Goal: Task Accomplishment & Management: Use online tool/utility

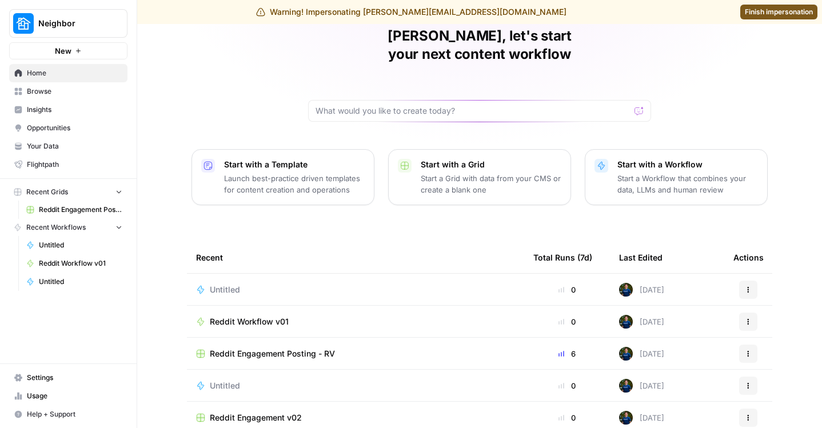
scroll to position [101, 0]
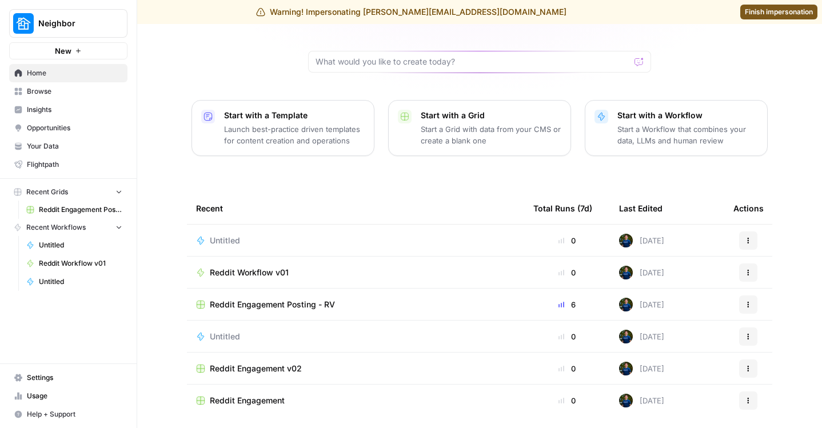
click at [255, 295] on td "Reddit Engagement Posting - RV" at bounding box center [355, 304] width 337 height 31
click at [251, 299] on span "Reddit Engagement Posting - RV" at bounding box center [272, 304] width 125 height 11
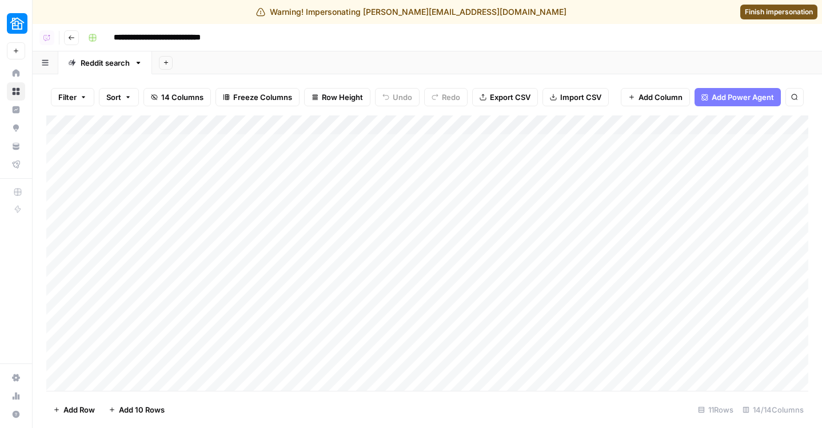
click at [346, 121] on div "Add Column" at bounding box center [427, 254] width 762 height 276
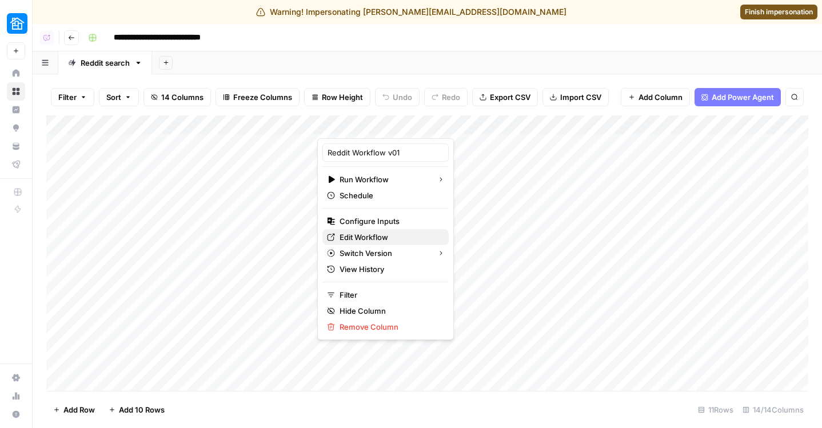
click at [348, 236] on span "Edit Workflow" at bounding box center [390, 237] width 100 height 11
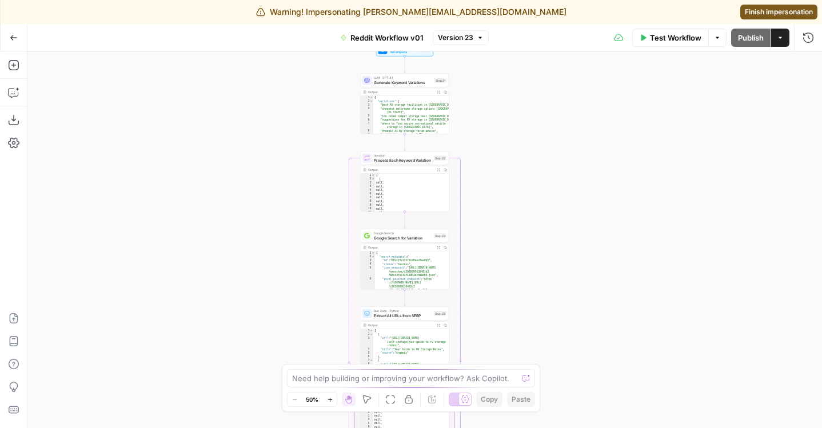
drag, startPoint x: 601, startPoint y: 149, endPoint x: 584, endPoint y: 281, distance: 133.2
click at [584, 281] on div "Workflow Set Inputs Inputs LLM · GPT-4.1 Generate Keyword Variations Step 21 Ou…" at bounding box center [424, 239] width 795 height 377
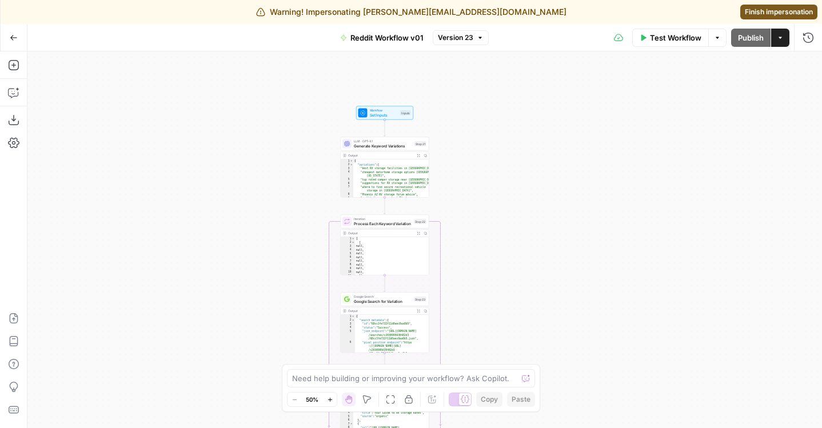
drag, startPoint x: 283, startPoint y: 114, endPoint x: 260, endPoint y: 183, distance: 72.2
click at [260, 183] on div "Workflow Set Inputs Inputs LLM · GPT-4.1 Generate Keyword Variations Step 21 Ou…" at bounding box center [424, 239] width 795 height 377
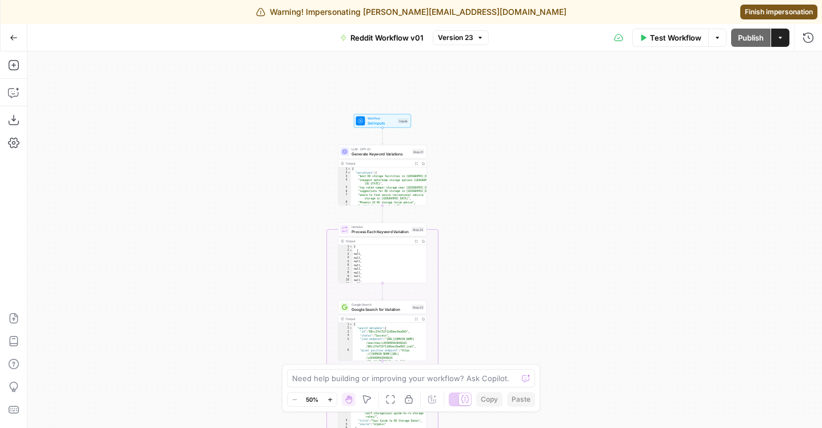
drag, startPoint x: 260, startPoint y: 183, endPoint x: 221, endPoint y: 69, distance: 120.8
click at [221, 71] on div "Workflow Set Inputs Inputs LLM · GPT-4.1 Generate Keyword Variations Step 21 Ou…" at bounding box center [424, 239] width 795 height 377
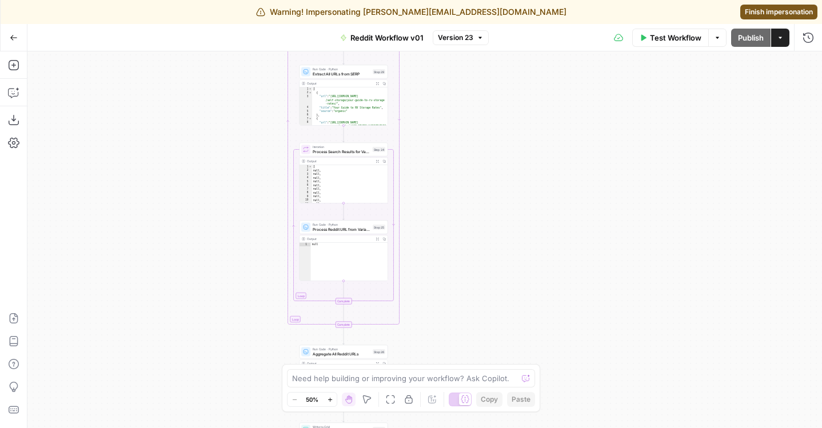
drag, startPoint x: 221, startPoint y: 307, endPoint x: 221, endPoint y: 137, distance: 170.4
click at [221, 137] on div "Workflow Set Inputs Inputs LLM · GPT-4.1 Generate Keyword Variations Step 21 Ou…" at bounding box center [424, 239] width 795 height 377
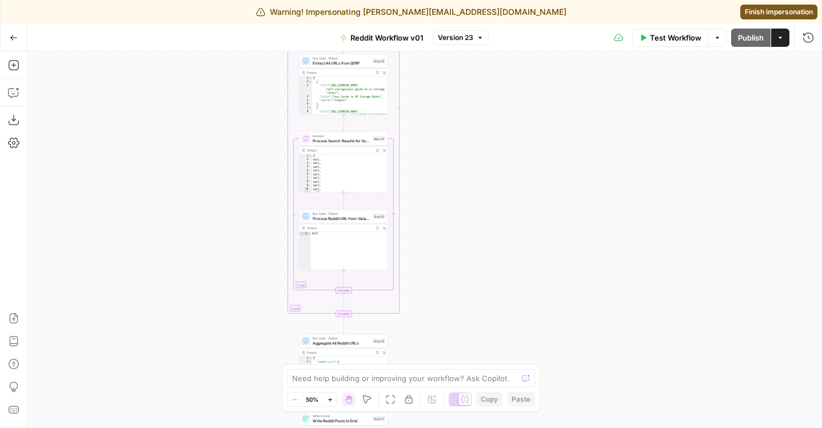
click at [218, 205] on div "Workflow Set Inputs Inputs LLM · GPT-4.1 Generate Keyword Variations Step 21 Ou…" at bounding box center [424, 239] width 795 height 377
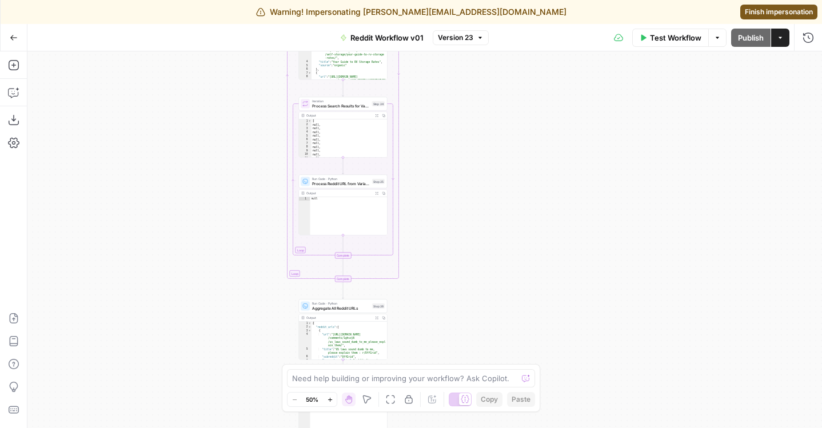
drag, startPoint x: 223, startPoint y: 184, endPoint x: 214, endPoint y: 65, distance: 119.3
click at [214, 65] on div "Workflow Set Inputs Inputs LLM · GPT-4.1 Generate Keyword Variations Step 21 Ou…" at bounding box center [424, 239] width 795 height 377
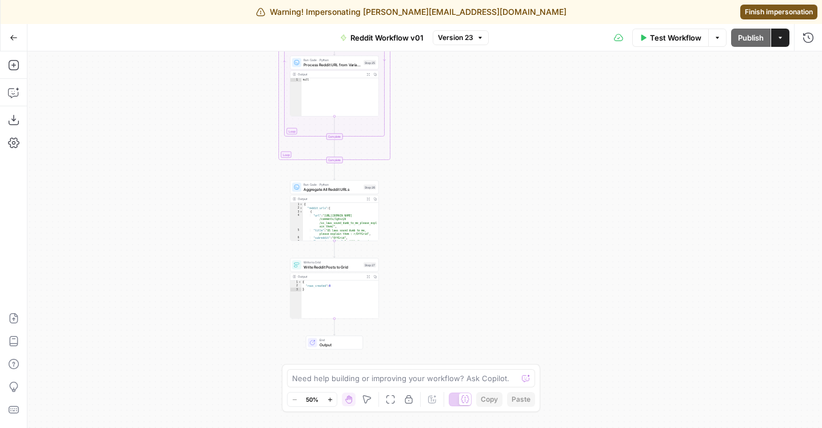
click at [13, 41] on icon "button" at bounding box center [14, 38] width 8 height 8
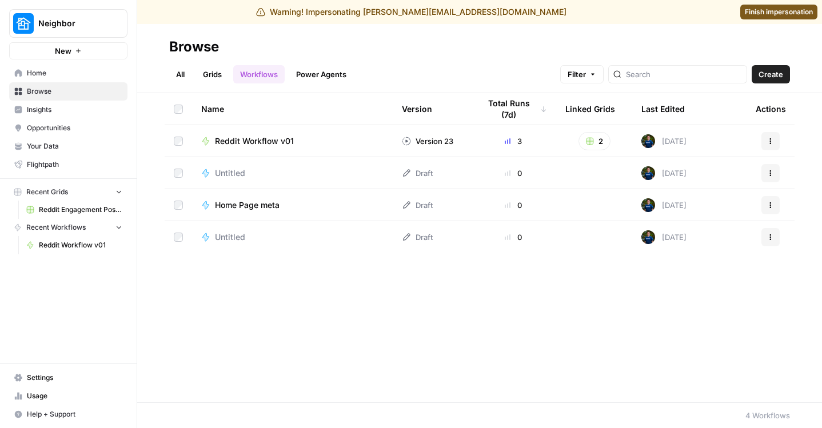
click at [217, 78] on link "Grids" at bounding box center [212, 74] width 33 height 18
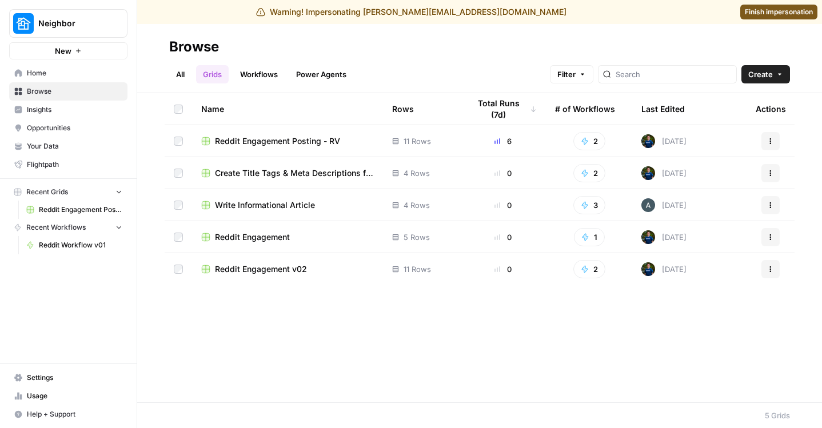
click at [70, 213] on span "Reddit Engagement Posting - RV" at bounding box center [81, 210] width 84 height 10
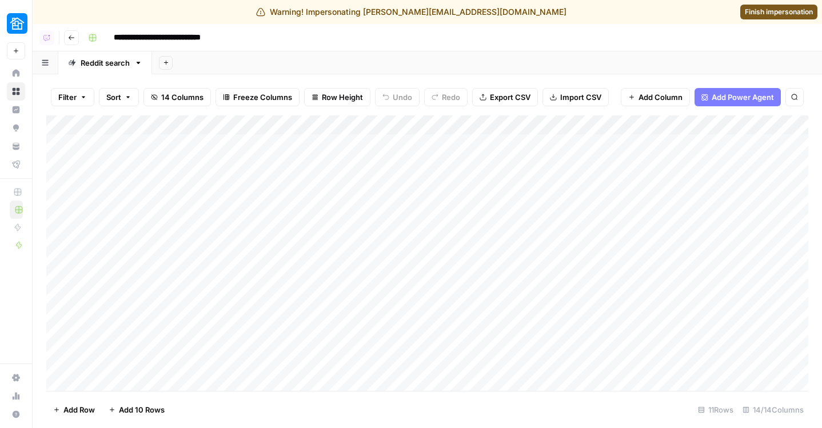
click at [364, 133] on div "Add Column" at bounding box center [427, 254] width 762 height 276
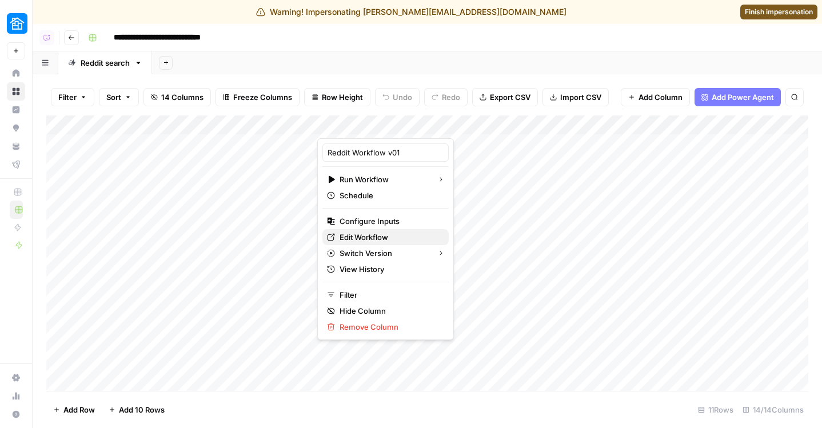
click at [363, 239] on span "Edit Workflow" at bounding box center [390, 237] width 100 height 11
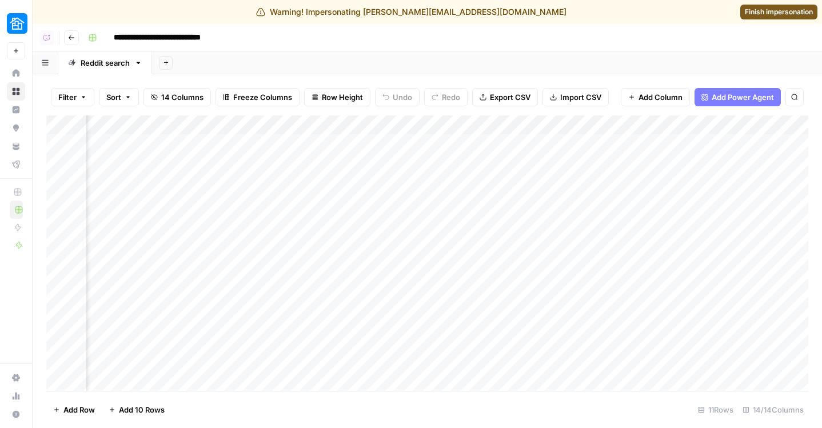
scroll to position [0, 169]
click at [680, 124] on div "Add Column" at bounding box center [427, 254] width 762 height 276
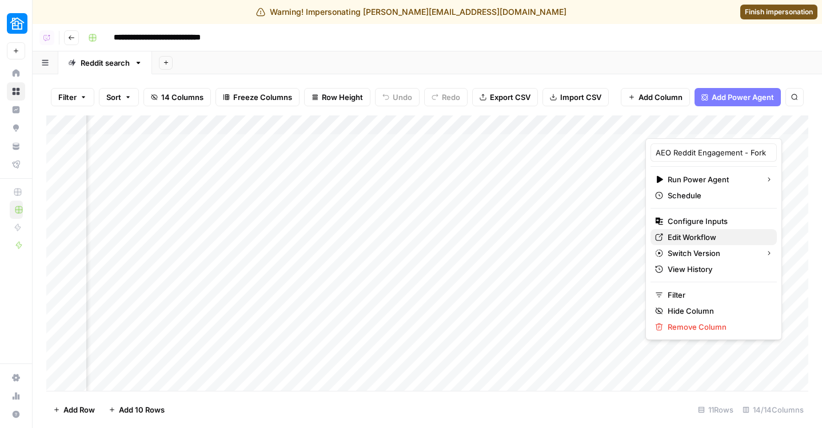
click at [685, 234] on span "Edit Workflow" at bounding box center [718, 237] width 100 height 11
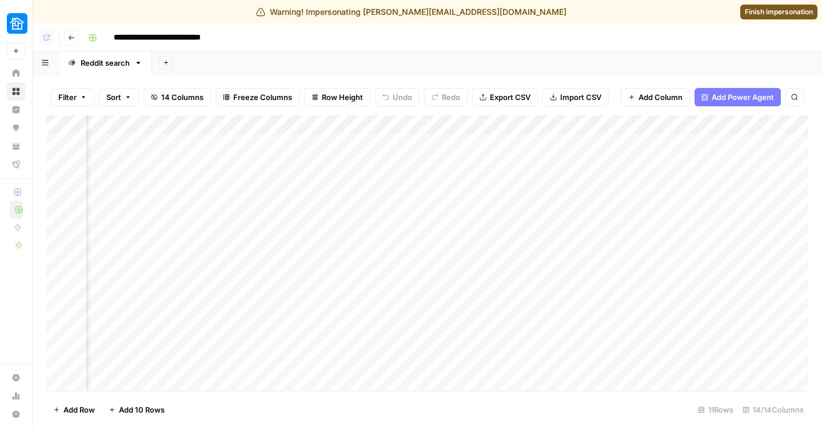
click at [754, 16] on span "Finish impersonation" at bounding box center [779, 12] width 68 height 10
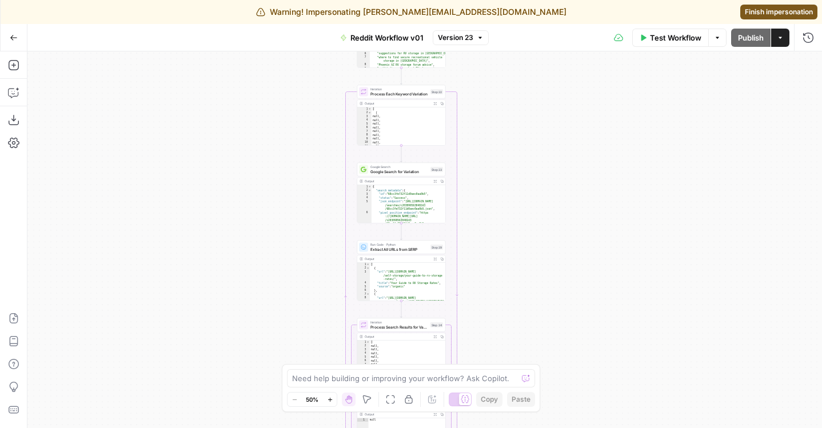
drag, startPoint x: 566, startPoint y: 173, endPoint x: 539, endPoint y: 294, distance: 123.5
click at [539, 294] on div "Workflow Set Inputs Inputs LLM · GPT-4.1 Generate Keyword Variations Step 21 Ou…" at bounding box center [424, 239] width 795 height 377
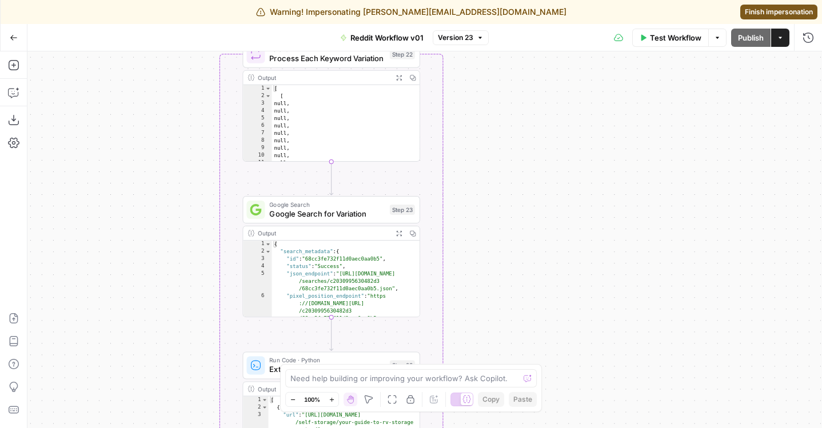
drag, startPoint x: 519, startPoint y: 297, endPoint x: 514, endPoint y: 108, distance: 189.4
click at [514, 108] on div "Workflow Set Inputs Inputs LLM · GPT-4.1 Generate Keyword Variations Step 21 Ou…" at bounding box center [424, 239] width 795 height 377
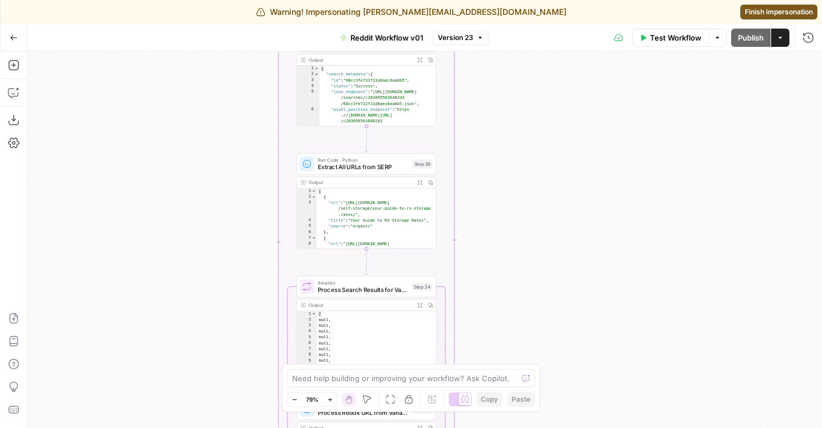
drag, startPoint x: 533, startPoint y: 145, endPoint x: 533, endPoint y: 165, distance: 20.0
click at [533, 164] on div "Workflow Set Inputs Inputs LLM · GPT-4.1 Generate Keyword Variations Step 21 Ou…" at bounding box center [424, 239] width 795 height 377
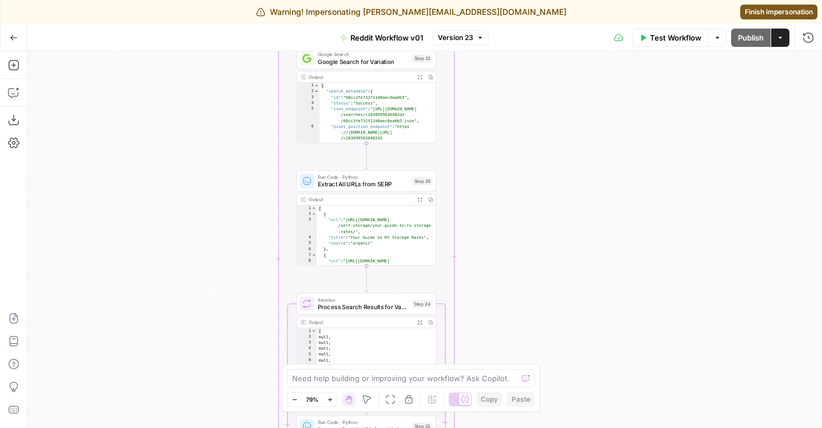
click at [476, 43] on button "Version 23" at bounding box center [461, 37] width 56 height 15
click at [197, 169] on div "Workflow Set Inputs Inputs LLM · GPT-4.1 Generate Keyword Variations Step 21 Ou…" at bounding box center [424, 239] width 795 height 377
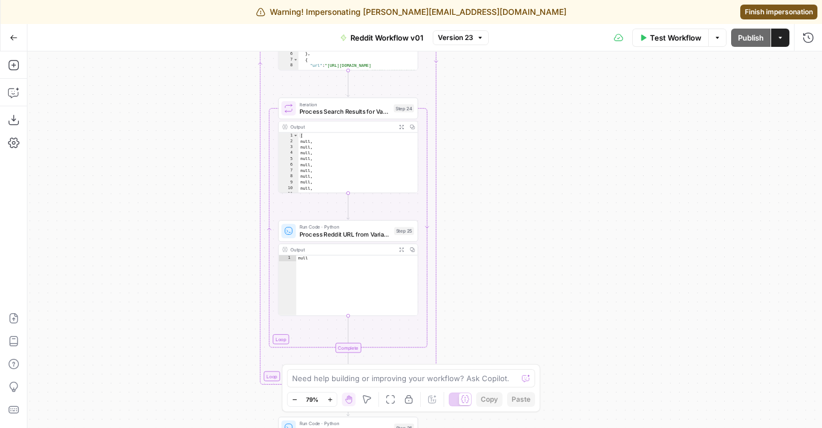
drag, startPoint x: 185, startPoint y: 185, endPoint x: 179, endPoint y: 108, distance: 78.0
click at [179, 108] on div "Workflow Set Inputs Inputs LLM · GPT-4.1 Generate Keyword Variations Step 21 Ou…" at bounding box center [424, 239] width 795 height 377
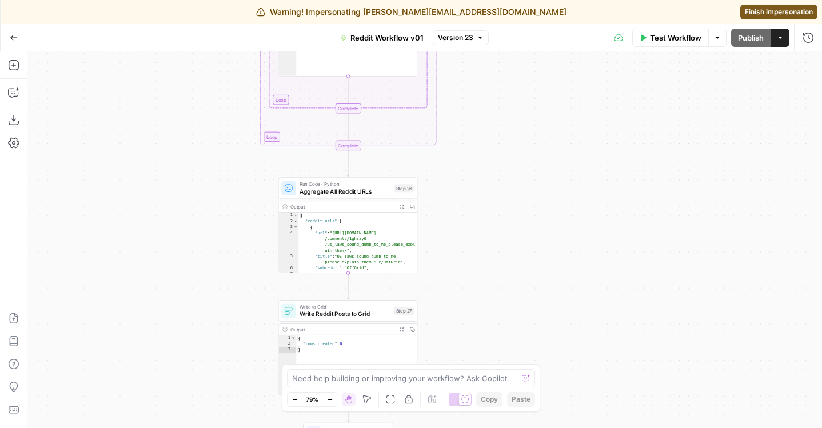
drag, startPoint x: 179, startPoint y: 202, endPoint x: 179, endPoint y: 63, distance: 139.0
click at [179, 63] on div "Workflow Set Inputs Inputs LLM · GPT-4.1 Generate Keyword Variations Step 21 Ou…" at bounding box center [424, 239] width 795 height 377
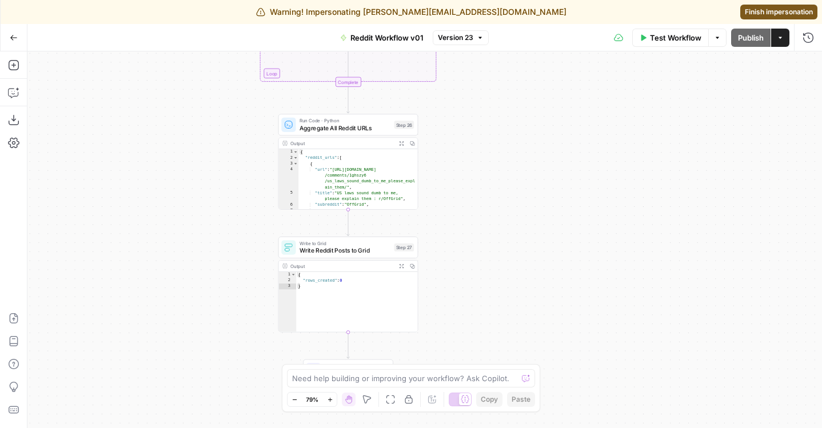
drag, startPoint x: 179, startPoint y: 218, endPoint x: 179, endPoint y: 113, distance: 105.2
click at [179, 113] on div "Workflow Set Inputs Inputs LLM · GPT-4.1 Generate Keyword Variations Step 21 Ou…" at bounding box center [424, 239] width 795 height 377
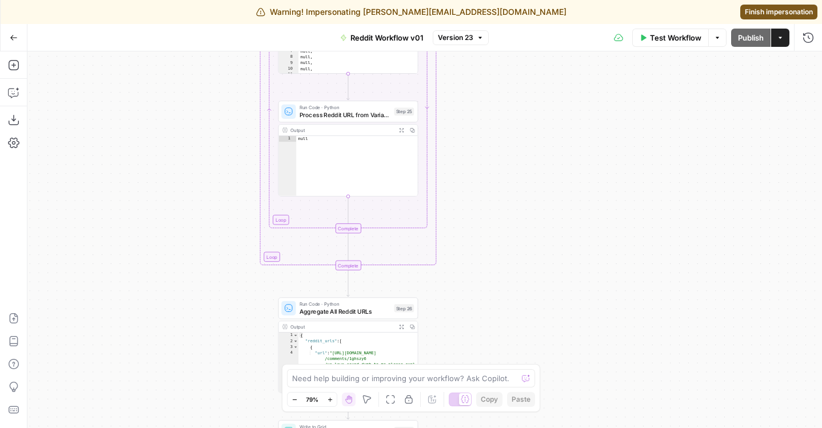
drag, startPoint x: 179, startPoint y: 113, endPoint x: 179, endPoint y: 463, distance: 349.5
click at [179, 428] on html "Warning! Impersonating justina@airops.com Finish impersonation Neighbor New Hom…" at bounding box center [411, 214] width 822 height 428
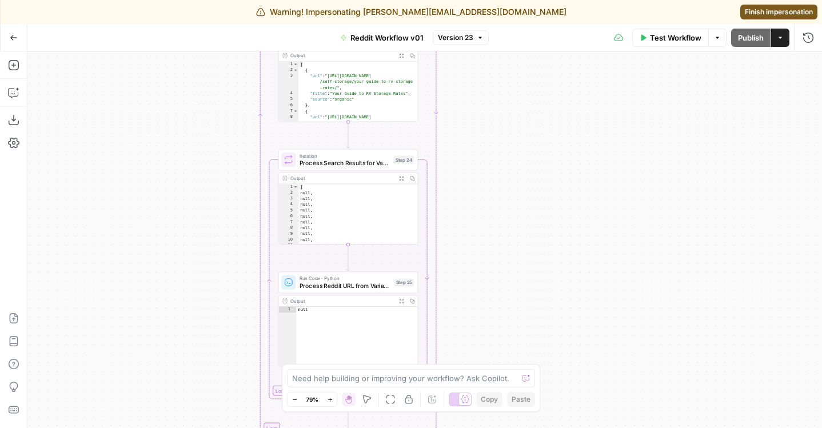
drag, startPoint x: 181, startPoint y: 200, endPoint x: 181, endPoint y: 363, distance: 163.0
click at [181, 363] on div "Workflow Set Inputs Inputs LLM · GPT-4.1 Generate Keyword Variations Step 21 Ou…" at bounding box center [424, 239] width 795 height 377
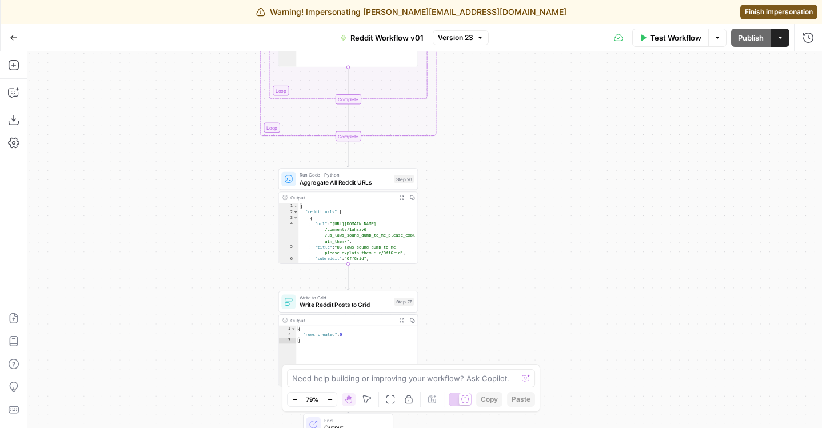
drag, startPoint x: 181, startPoint y: 363, endPoint x: 181, endPoint y: 1, distance: 362.0
click at [181, 1] on div "Warning! Impersonating justina@airops.com Finish impersonation Neighbor New Hom…" at bounding box center [411, 214] width 822 height 428
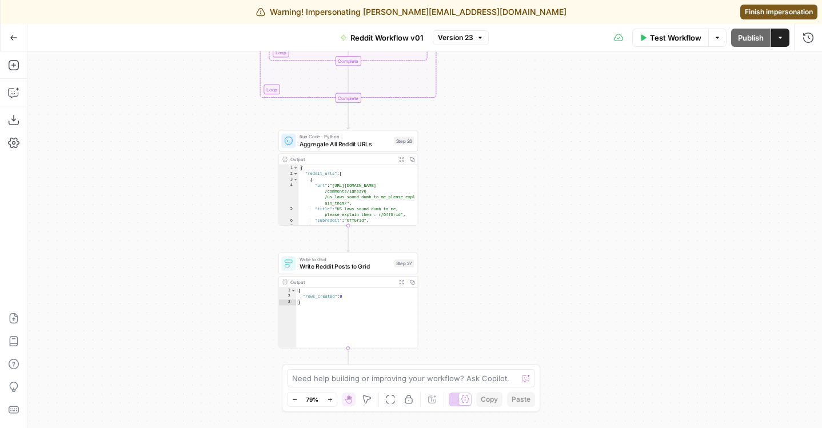
drag, startPoint x: 194, startPoint y: 245, endPoint x: 194, endPoint y: 212, distance: 33.7
click at [194, 212] on div "Workflow Set Inputs Inputs LLM · GPT-4.1 Generate Keyword Variations Step 21 Ou…" at bounding box center [424, 239] width 795 height 377
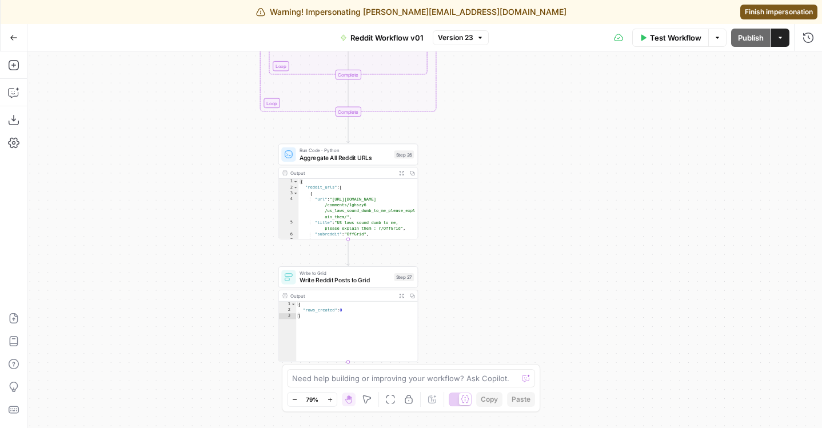
drag, startPoint x: 218, startPoint y: 151, endPoint x: 218, endPoint y: 324, distance: 173.3
click at [218, 324] on div "Workflow Set Inputs Inputs LLM · GPT-4.1 Generate Keyword Variations Step 21 Ou…" at bounding box center [424, 239] width 795 height 377
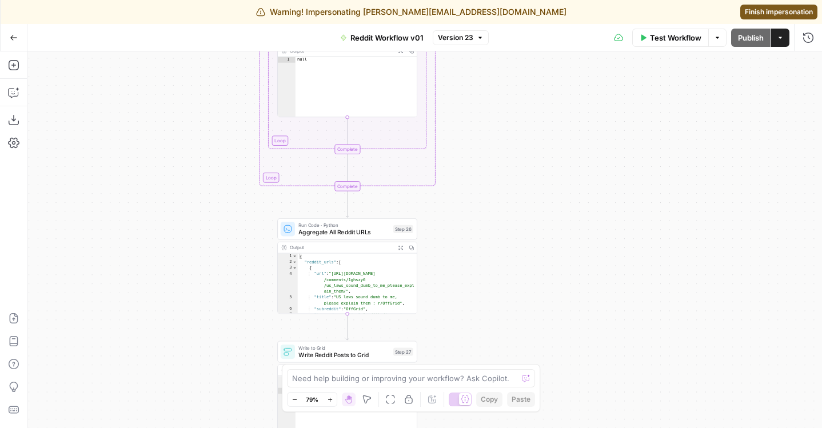
drag, startPoint x: 554, startPoint y: 302, endPoint x: 554, endPoint y: 137, distance: 165.3
click at [554, 137] on div "Workflow Set Inputs Inputs LLM · GPT-4.1 Generate Keyword Variations Step 21 Ou…" at bounding box center [424, 239] width 795 height 377
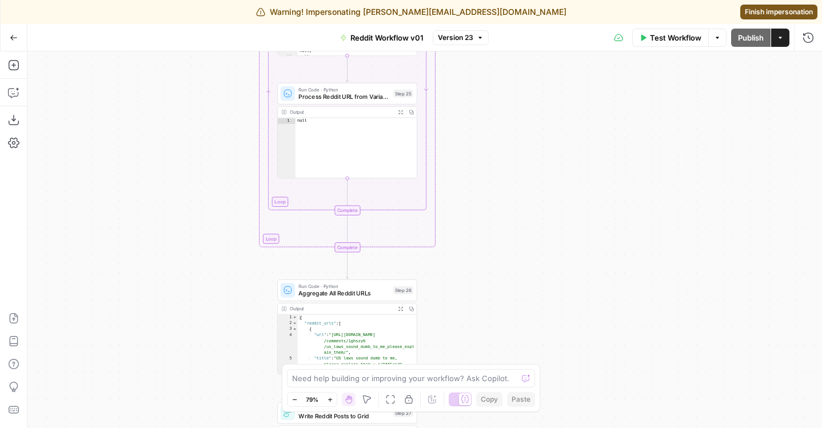
drag, startPoint x: 554, startPoint y: 137, endPoint x: 554, endPoint y: 333, distance: 196.8
click at [554, 333] on div "Workflow Set Inputs Inputs LLM · GPT-4.1 Generate Keyword Variations Step 21 Ou…" at bounding box center [424, 239] width 795 height 377
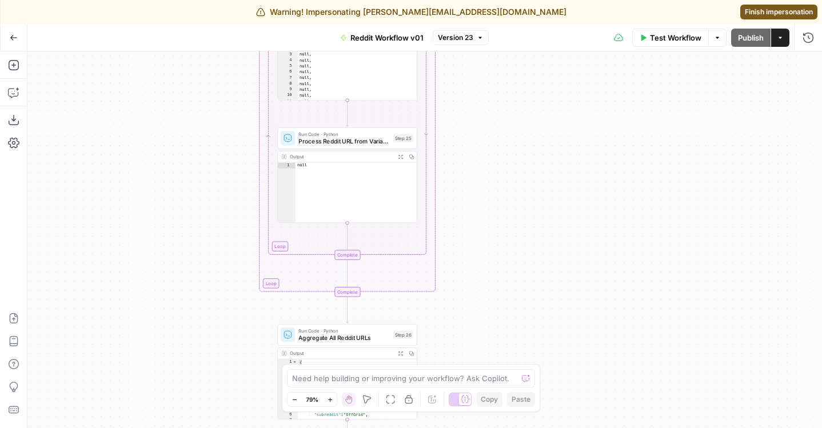
click at [550, 185] on div "Workflow Set Inputs Inputs LLM · GPT-4.1 Generate Keyword Variations Step 21 Ou…" at bounding box center [424, 239] width 795 height 377
drag, startPoint x: 582, startPoint y: 122, endPoint x: 582, endPoint y: 292, distance: 169.9
click at [582, 286] on div "Workflow Set Inputs Inputs LLM · GPT-4.1 Generate Keyword Variations Step 21 Ou…" at bounding box center [424, 239] width 795 height 377
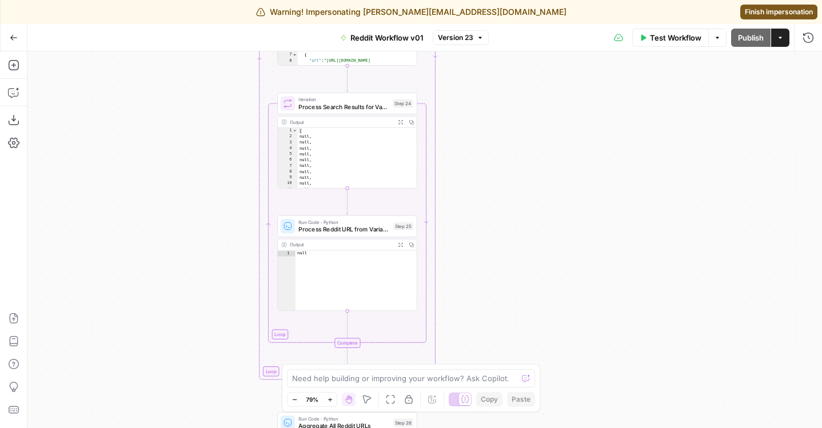
drag, startPoint x: 530, startPoint y: 163, endPoint x: 530, endPoint y: 71, distance: 92.1
click at [530, 74] on div "Workflow Set Inputs Inputs LLM · GPT-4.1 Generate Keyword Variations Step 21 Ou…" at bounding box center [424, 239] width 795 height 377
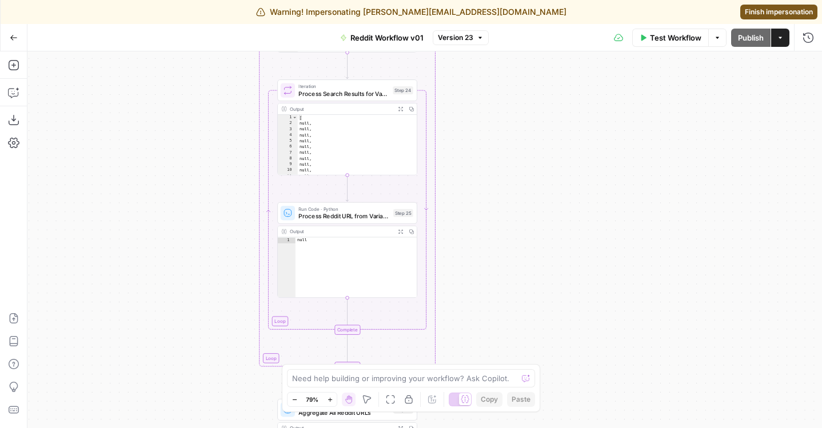
drag, startPoint x: 530, startPoint y: 311, endPoint x: 532, endPoint y: 373, distance: 61.8
click at [530, 319] on div "Workflow Set Inputs Inputs LLM · GPT-4.1 Generate Keyword Variations Step 21 Ou…" at bounding box center [424, 239] width 795 height 377
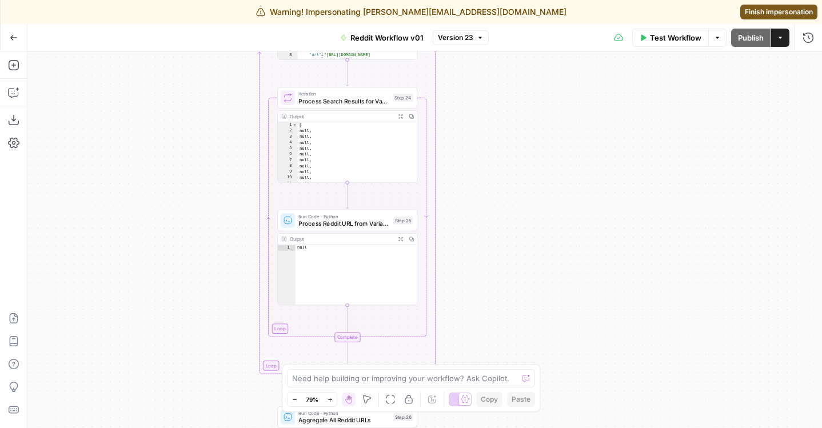
drag, startPoint x: 538, startPoint y: 68, endPoint x: 538, endPoint y: 236, distance: 168.2
click at [538, 237] on div "Go Back Reddit Workflow v01 Version 23 Test Workflow Options Publish Actions Ru…" at bounding box center [411, 226] width 822 height 404
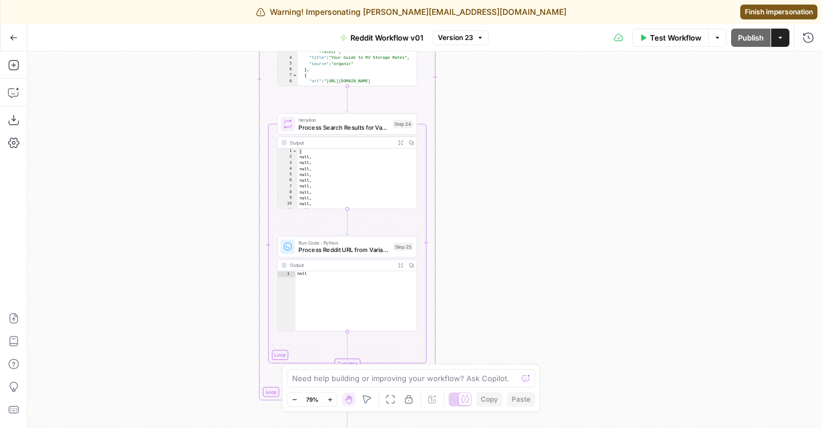
drag, startPoint x: 538, startPoint y: 236, endPoint x: 538, endPoint y: 336, distance: 100.1
click at [538, 336] on div "Workflow Set Inputs Inputs LLM · GPT-4.1 Generate Keyword Variations Step 21 Ou…" at bounding box center [424, 239] width 795 height 377
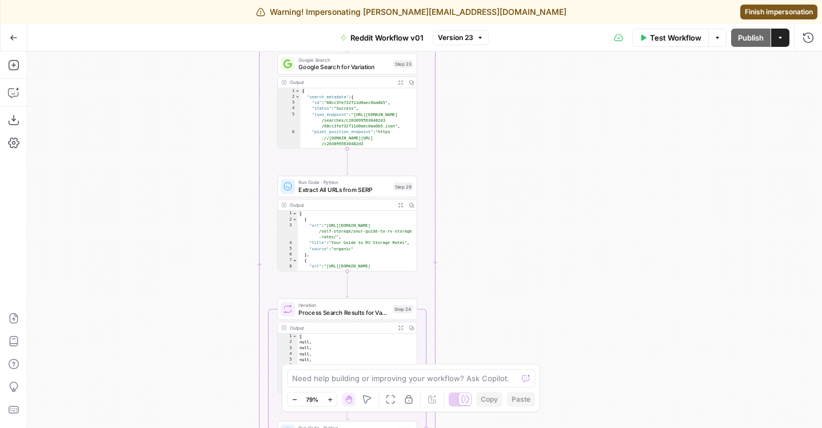
drag, startPoint x: 512, startPoint y: 216, endPoint x: 512, endPoint y: 327, distance: 111.5
click at [512, 327] on div "Workflow Set Inputs Inputs LLM · GPT-4.1 Generate Keyword Variations Step 21 Ou…" at bounding box center [424, 239] width 795 height 377
drag, startPoint x: 499, startPoint y: 199, endPoint x: 499, endPoint y: 275, distance: 76.1
click at [499, 275] on div "Workflow Set Inputs Inputs LLM · GPT-4.1 Generate Keyword Variations Step 21 Ou…" at bounding box center [424, 239] width 795 height 377
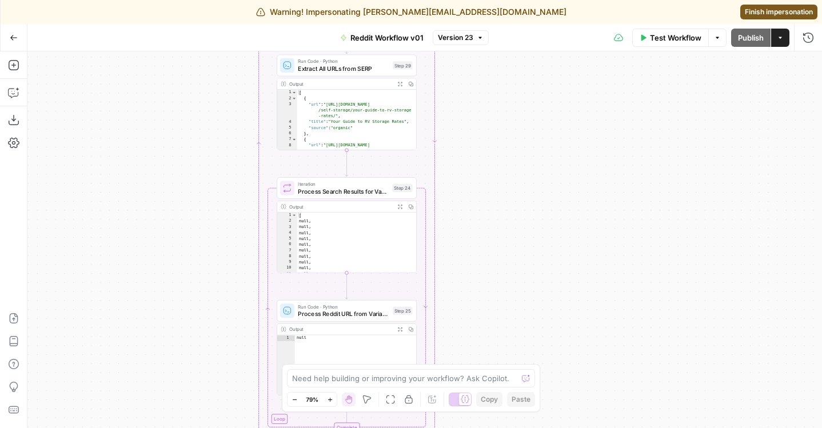
drag, startPoint x: 474, startPoint y: 277, endPoint x: 473, endPoint y: 80, distance: 197.3
click at [473, 80] on div "Workflow Set Inputs Inputs LLM · GPT-4.1 Generate Keyword Variations Step 21 Ou…" at bounding box center [424, 239] width 795 height 377
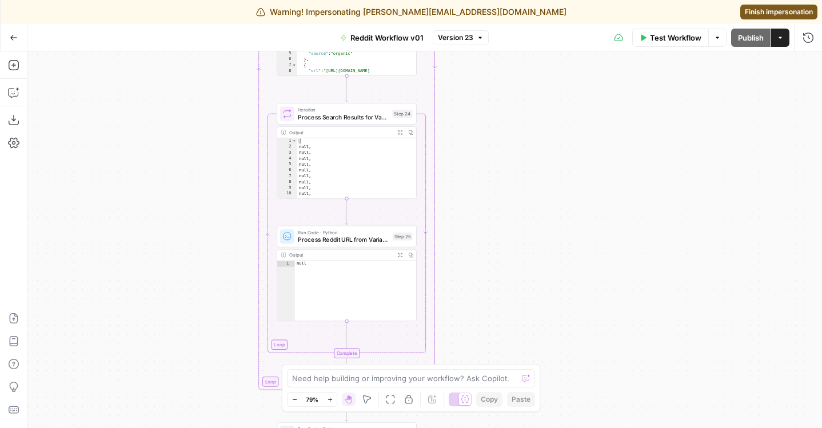
drag, startPoint x: 480, startPoint y: 224, endPoint x: 480, endPoint y: 150, distance: 74.4
click at [480, 150] on div "Workflow Set Inputs Inputs LLM · GPT-4.1 Generate Keyword Variations Step 21 Ou…" at bounding box center [424, 239] width 795 height 377
click at [352, 118] on span "Process Search Results for Variation" at bounding box center [343, 117] width 91 height 9
click at [352, 118] on span "Process Search Results for Variation" at bounding box center [343, 116] width 91 height 9
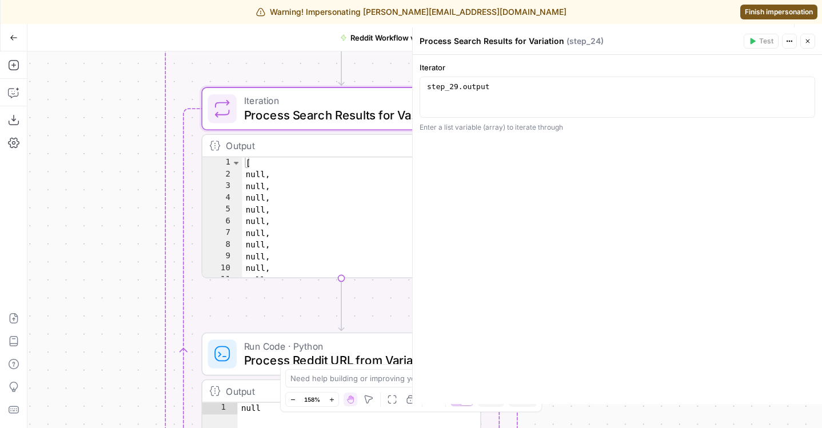
click at [805, 43] on icon "button" at bounding box center [808, 41] width 7 height 7
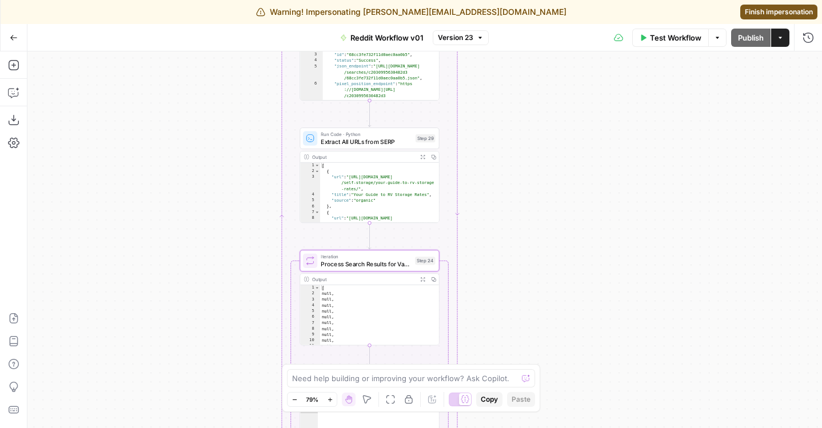
drag, startPoint x: 601, startPoint y: 215, endPoint x: 512, endPoint y: 348, distance: 159.7
click at [512, 348] on div "Workflow Set Inputs Inputs LLM · GPT-4.1 Generate Keyword Variations Step 21 Ou…" at bounding box center [424, 239] width 795 height 377
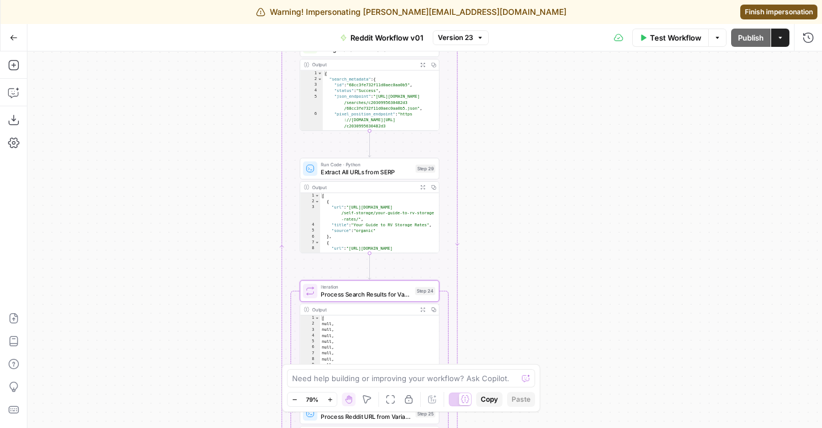
click at [354, 166] on span "Run Code · Python" at bounding box center [366, 164] width 91 height 7
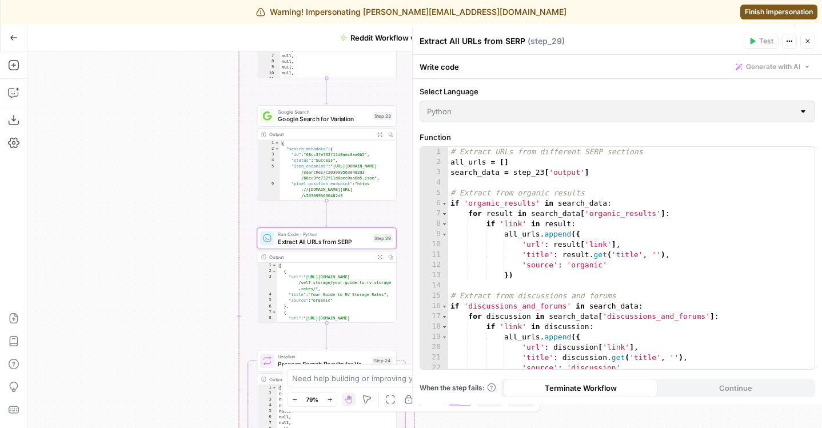
drag, startPoint x: 198, startPoint y: 176, endPoint x: 172, endPoint y: 213, distance: 45.2
click at [172, 213] on div "Workflow Set Inputs Inputs LLM · GPT-4.1 Generate Keyword Variations Step 21 Ou…" at bounding box center [424, 239] width 795 height 377
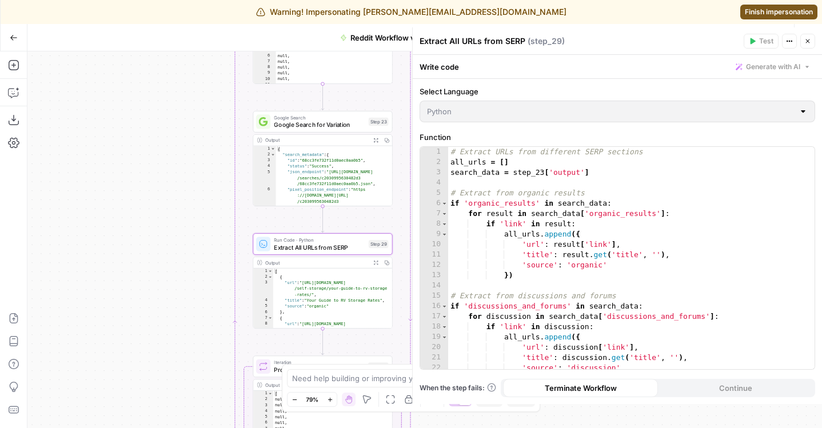
click at [297, 124] on span "Google Search for Variation" at bounding box center [319, 125] width 91 height 9
click at [315, 116] on span "Google Search" at bounding box center [318, 117] width 91 height 7
click at [319, 122] on span "Google Search for Variation" at bounding box center [319, 125] width 91 height 9
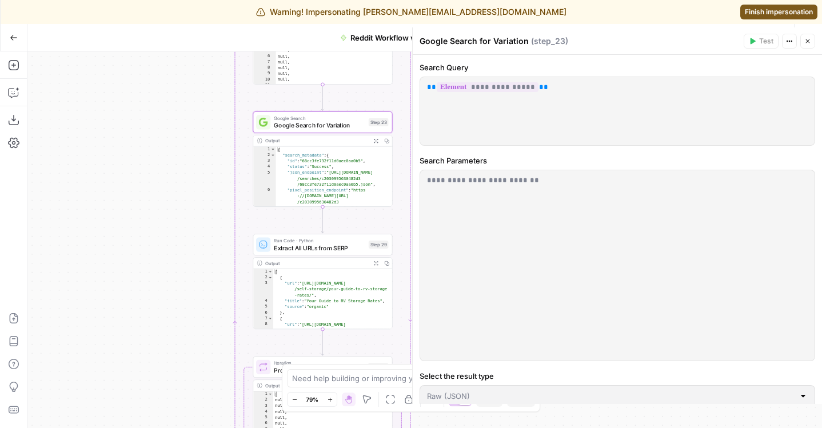
scroll to position [37, 0]
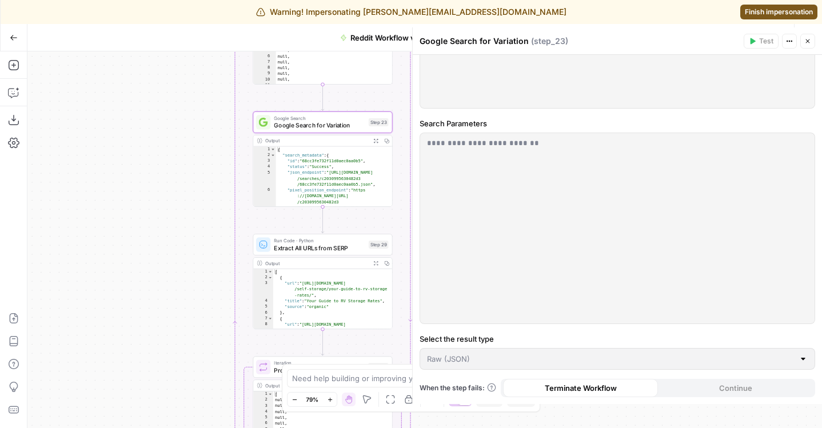
click at [375, 141] on icon "button" at bounding box center [376, 141] width 4 height 4
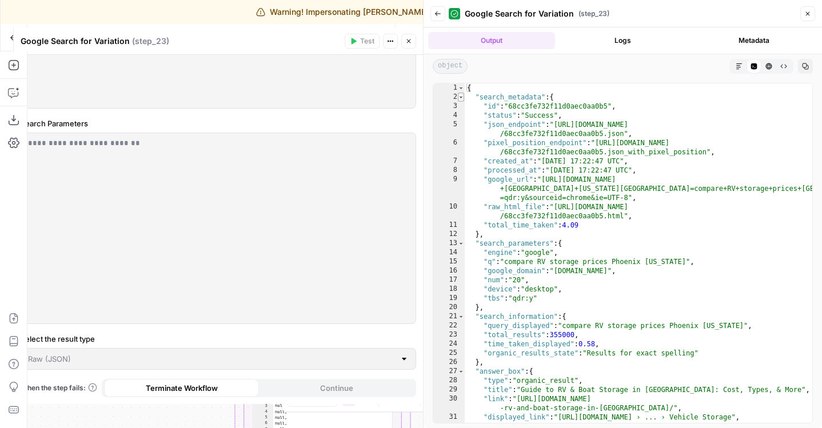
type textarea "*"
click at [459, 97] on span "Toggle code folding, rows 2 through 12" at bounding box center [461, 97] width 6 height 9
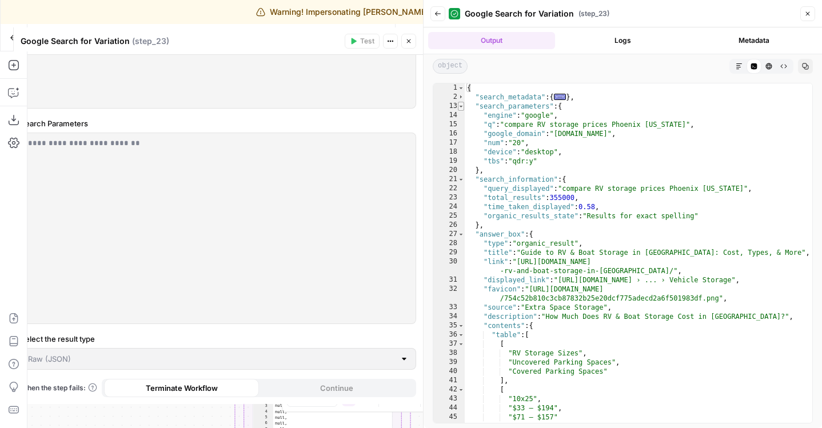
click at [459, 107] on span "Toggle code folding, rows 13 through 20" at bounding box center [461, 106] width 6 height 9
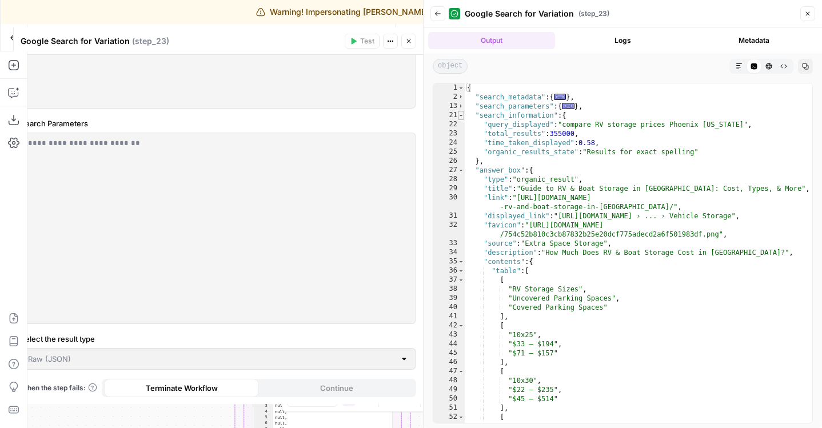
click at [459, 112] on span "Toggle code folding, rows 21 through 26" at bounding box center [461, 115] width 6 height 9
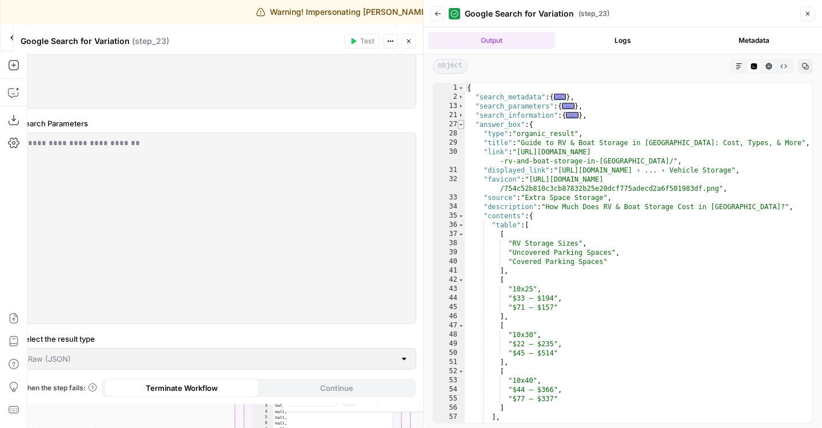
click at [459, 124] on span "Toggle code folding, rows 27 through 76" at bounding box center [461, 124] width 6 height 9
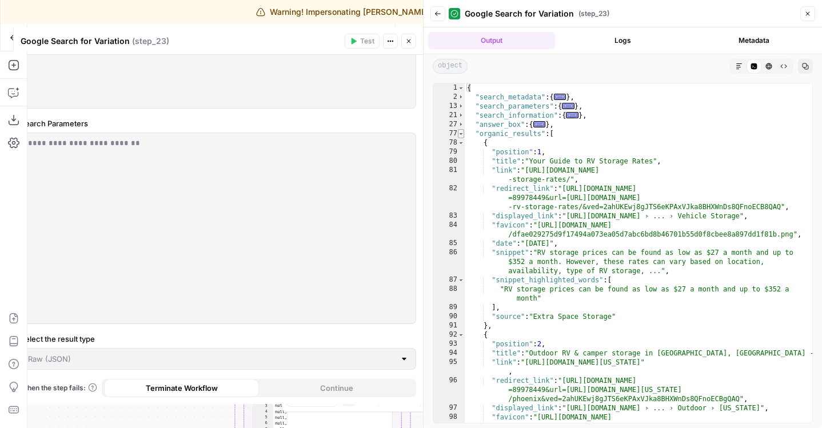
click at [460, 134] on span "Toggle code folding, rows 77 through 256" at bounding box center [461, 133] width 6 height 9
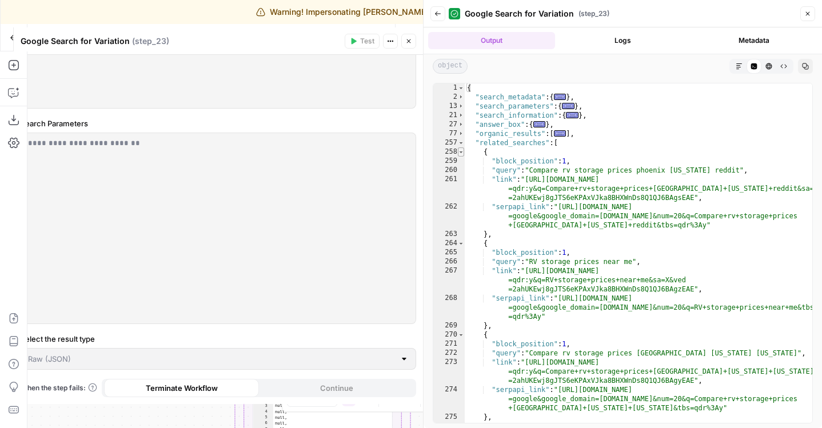
click at [460, 148] on span "Toggle code folding, rows 258 through 263" at bounding box center [461, 152] width 6 height 9
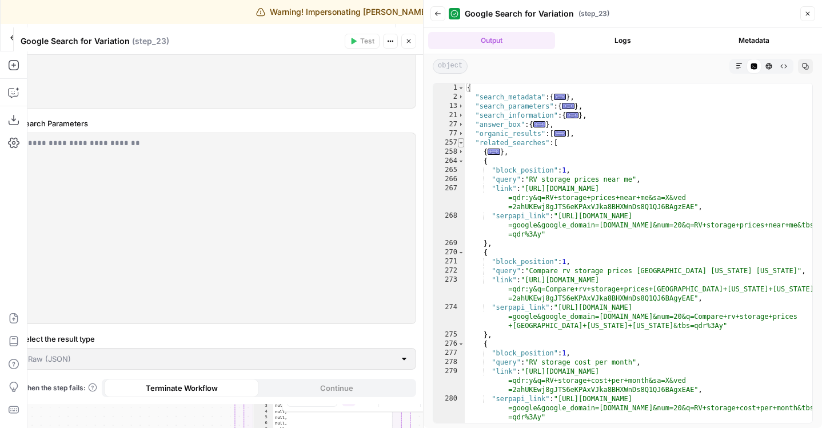
click at [461, 140] on span "Toggle code folding, rows 257 through 306" at bounding box center [461, 142] width 6 height 9
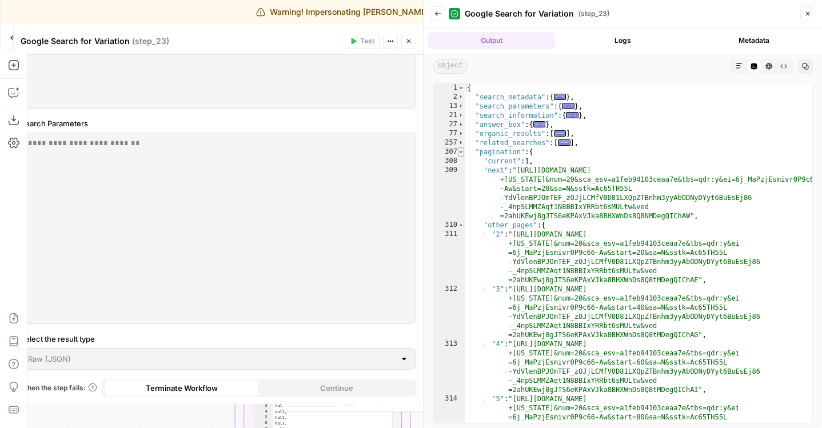
click at [461, 152] on span "Toggle code folding, rows 307 through 321" at bounding box center [461, 152] width 6 height 9
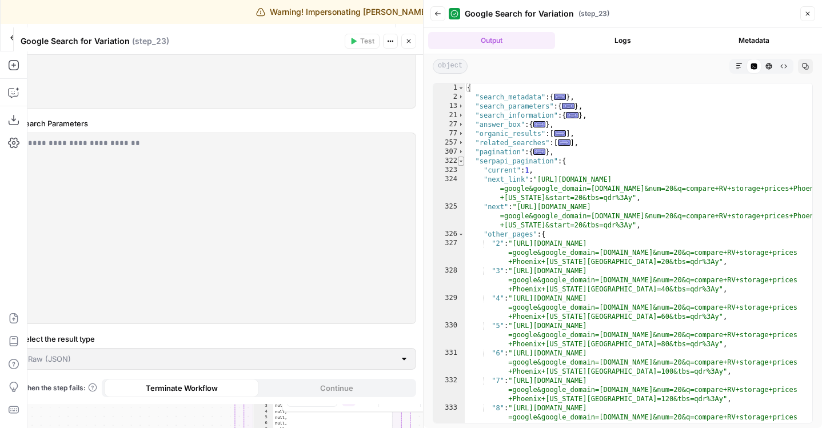
click at [461, 161] on span "Toggle code folding, rows 322 through 337" at bounding box center [461, 161] width 6 height 9
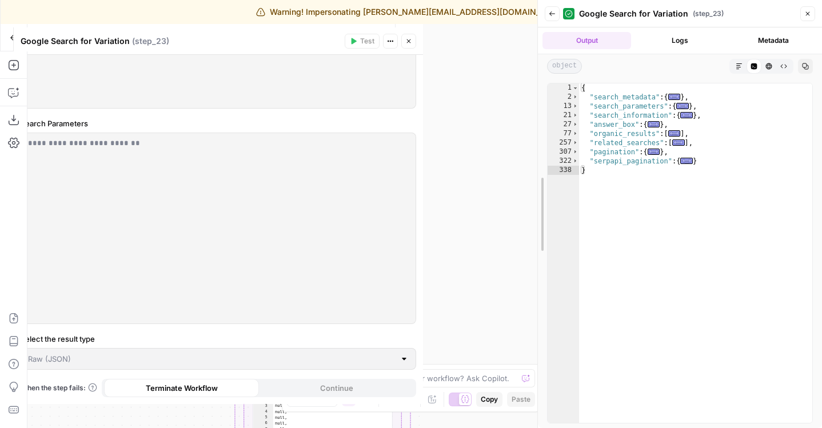
drag, startPoint x: 423, startPoint y: 67, endPoint x: 536, endPoint y: 67, distance: 113.2
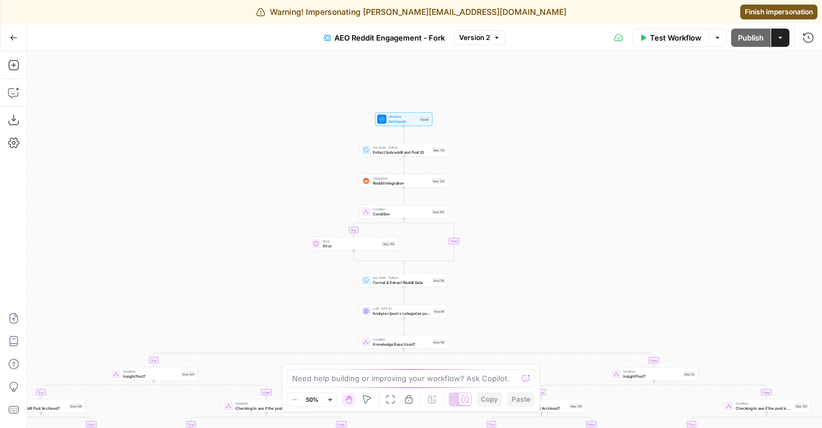
drag, startPoint x: 504, startPoint y: 90, endPoint x: 521, endPoint y: 211, distance: 122.4
click at [521, 211] on div "true false true false true false true false true false true false true false tr…" at bounding box center [424, 239] width 795 height 377
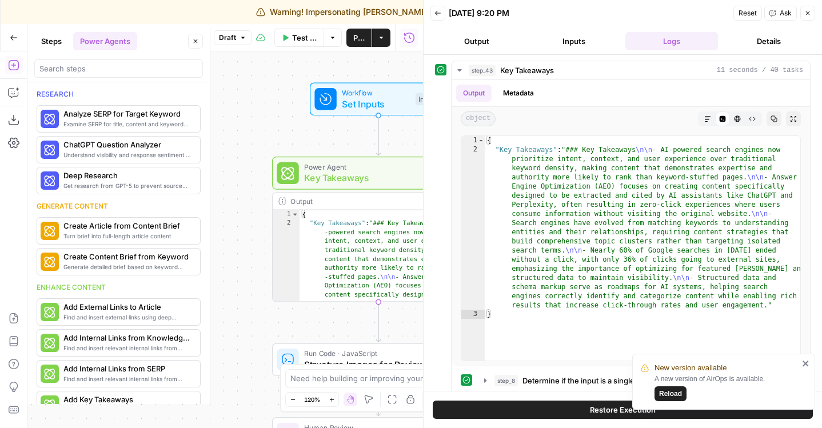
scroll to position [480, 0]
